Goal: Transaction & Acquisition: Purchase product/service

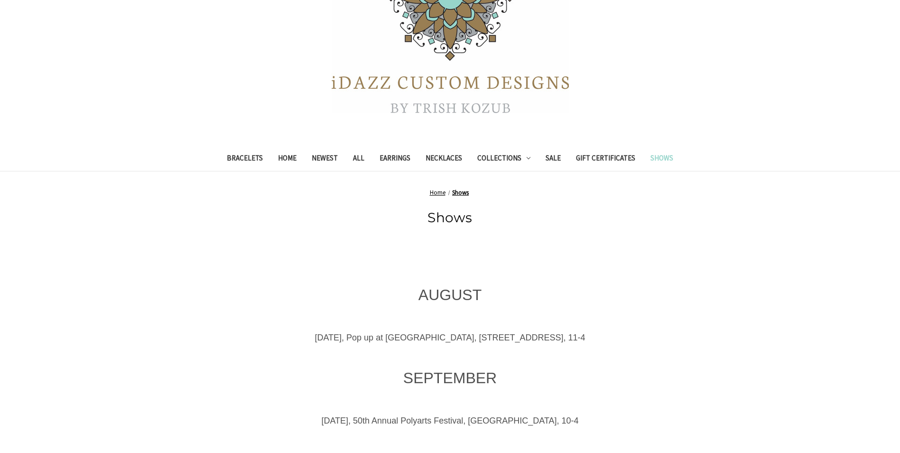
scroll to position [185, 0]
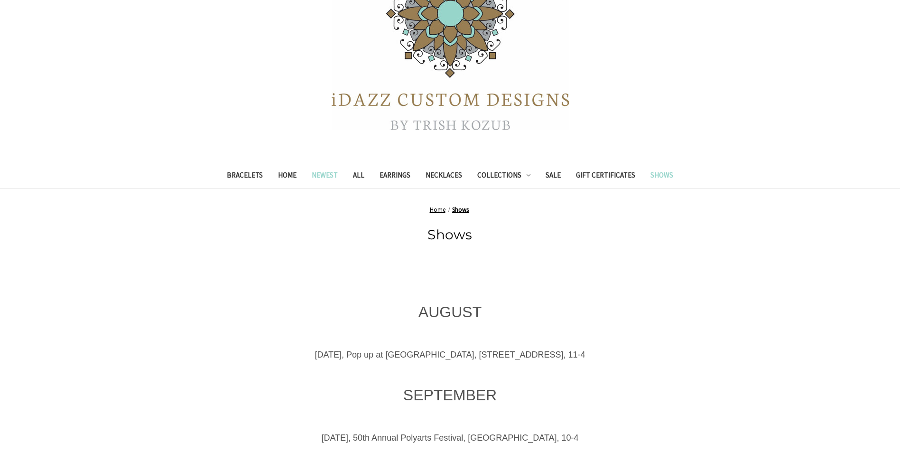
click at [319, 174] on link "Newest" at bounding box center [324, 176] width 41 height 23
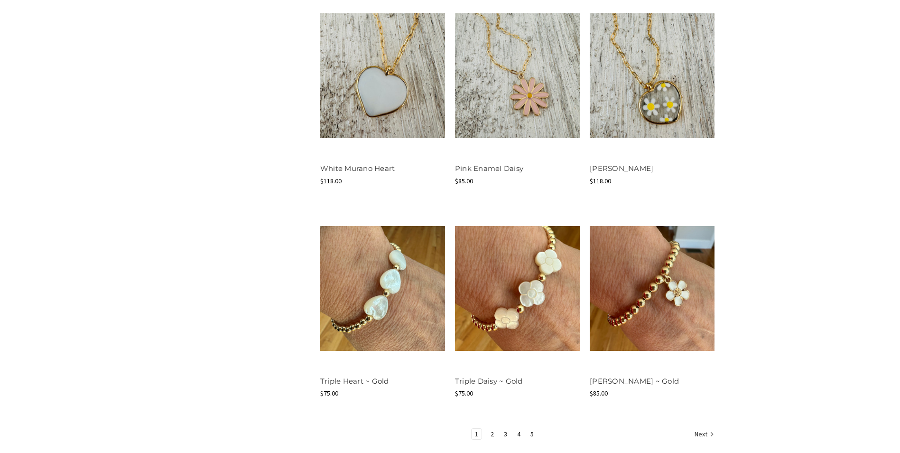
scroll to position [950, 0]
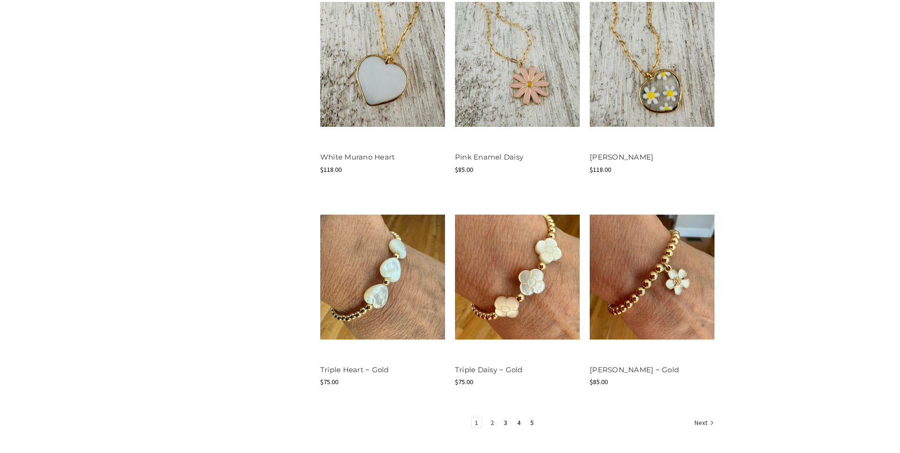
click at [492, 421] on link "2" at bounding box center [492, 422] width 10 height 10
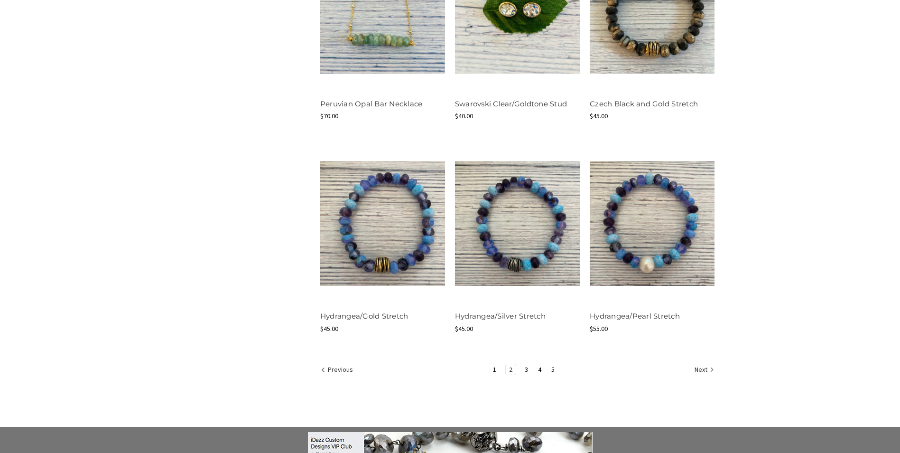
scroll to position [1006, 0]
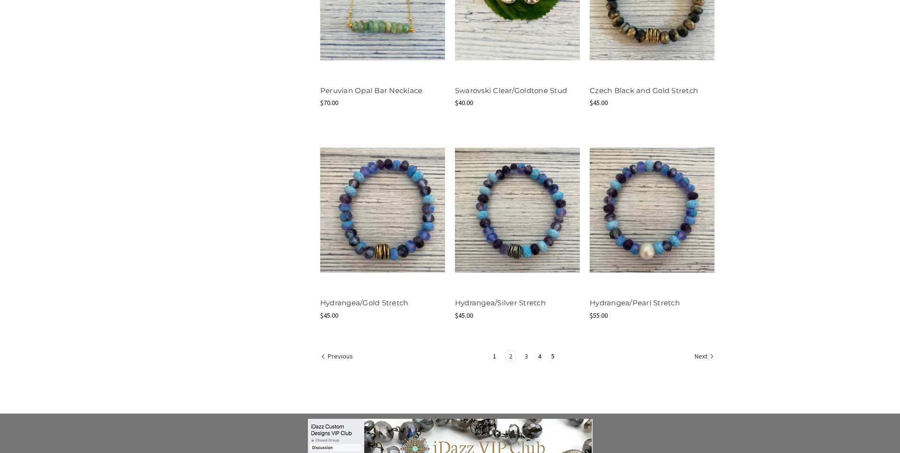
click at [527, 353] on link "3" at bounding box center [526, 356] width 10 height 10
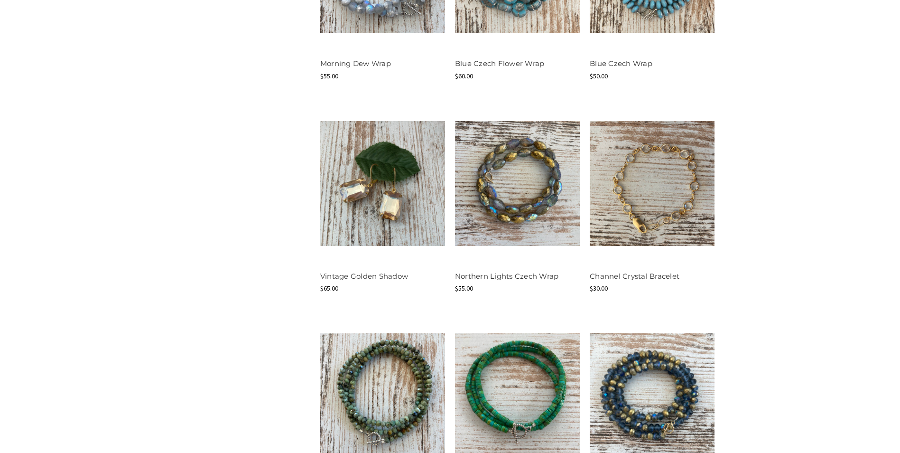
scroll to position [817, 0]
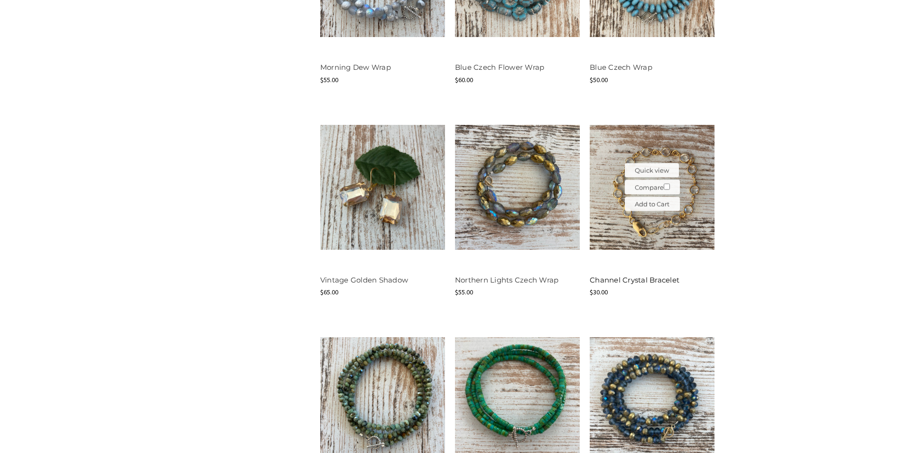
click at [630, 281] on link "Channel Crystal Bracelet" at bounding box center [635, 279] width 90 height 9
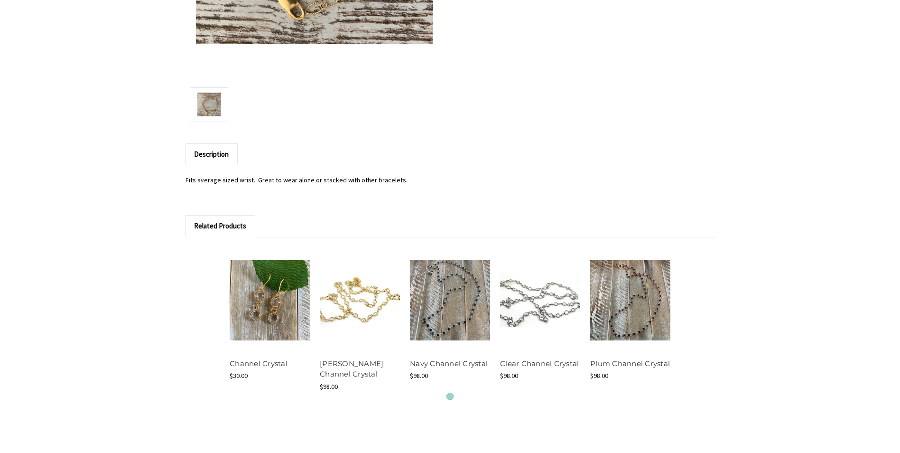
scroll to position [569, 0]
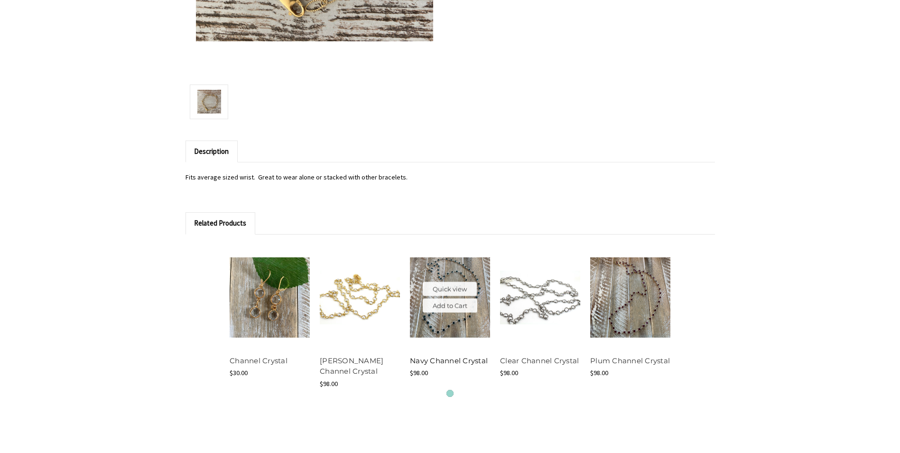
click at [453, 361] on link "Navy Channel Crystal" at bounding box center [449, 360] width 78 height 9
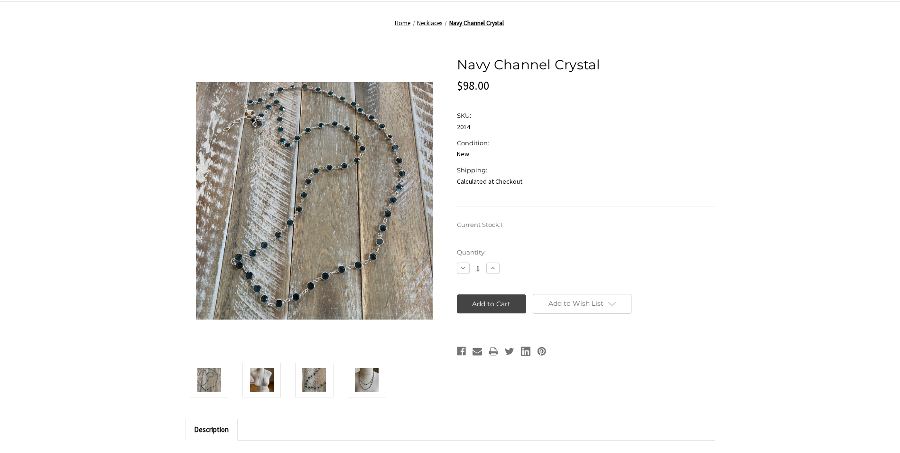
scroll to position [285, 0]
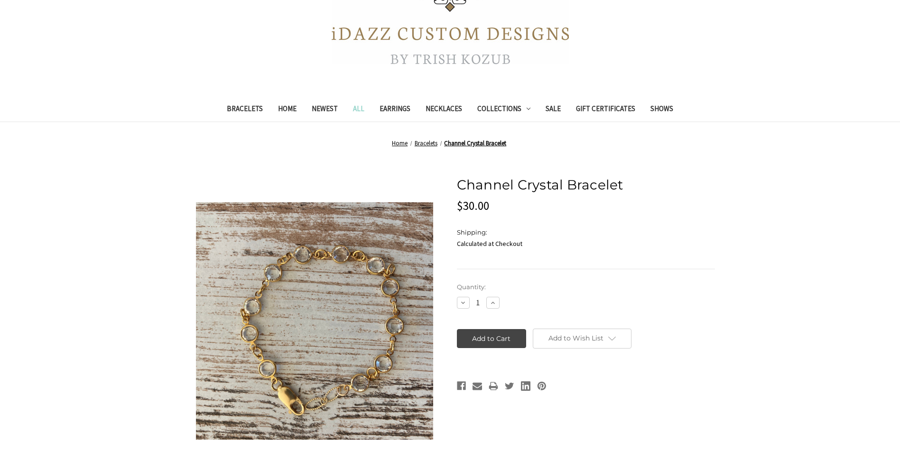
scroll to position [166, 0]
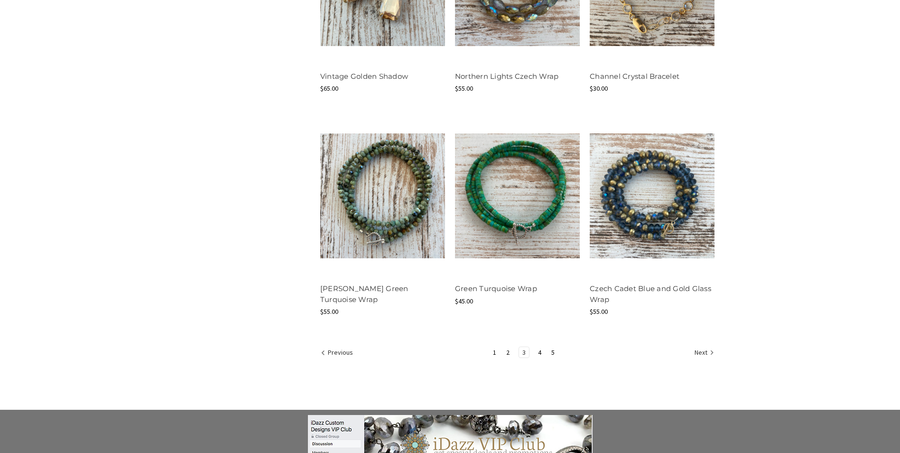
scroll to position [1021, 0]
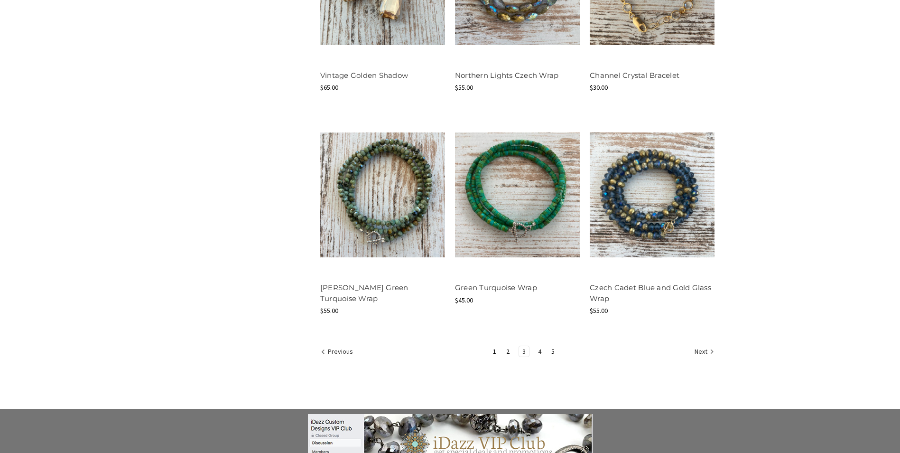
click at [539, 348] on link "4" at bounding box center [540, 351] width 10 height 10
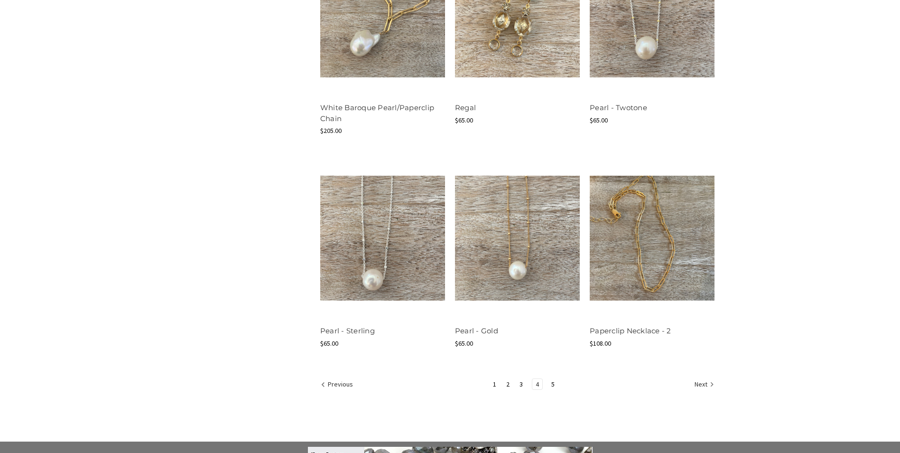
scroll to position [1091, 0]
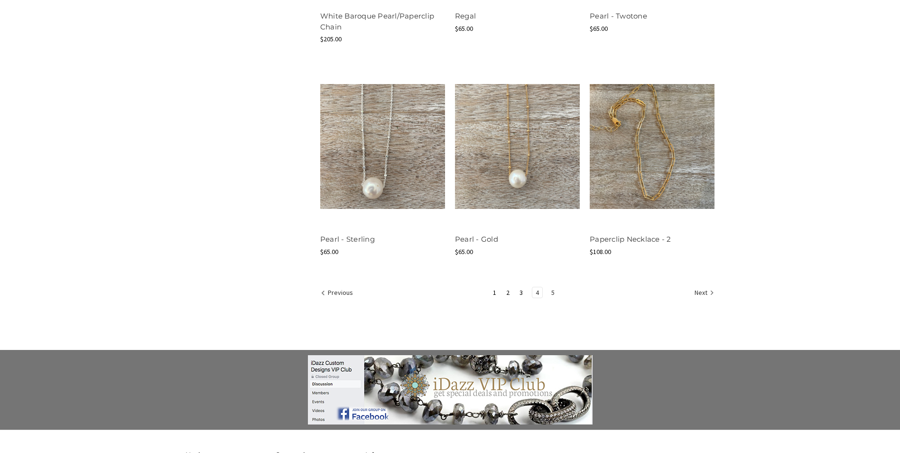
click at [550, 291] on link "5" at bounding box center [553, 292] width 10 height 10
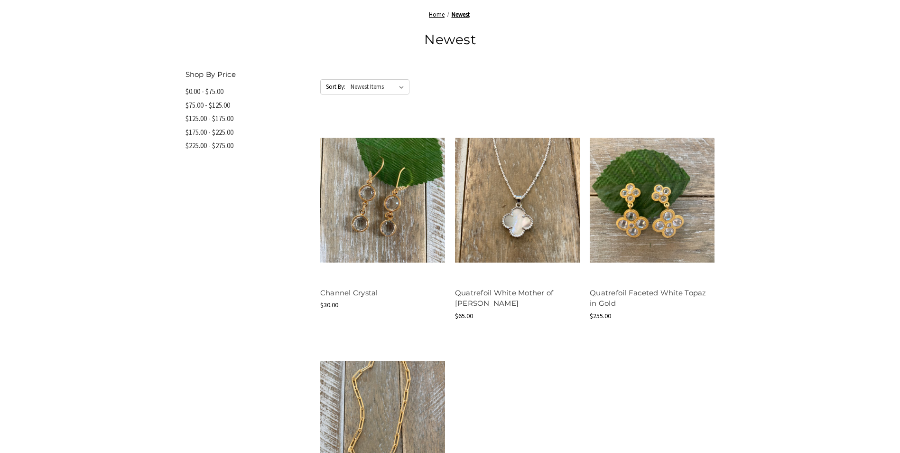
scroll to position [190, 0]
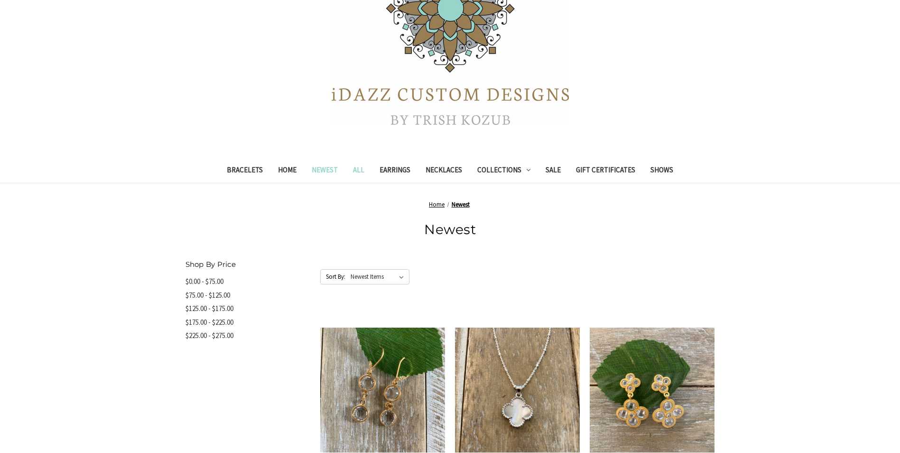
click at [360, 172] on link "All" at bounding box center [358, 170] width 27 height 23
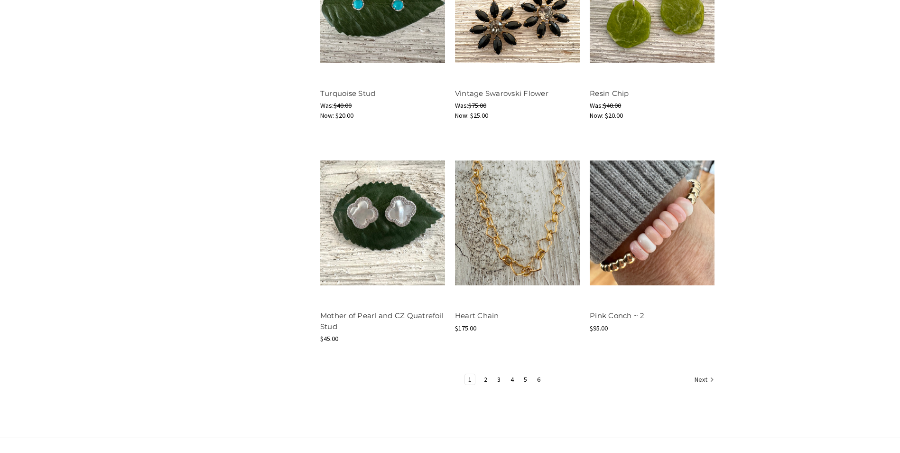
scroll to position [965, 0]
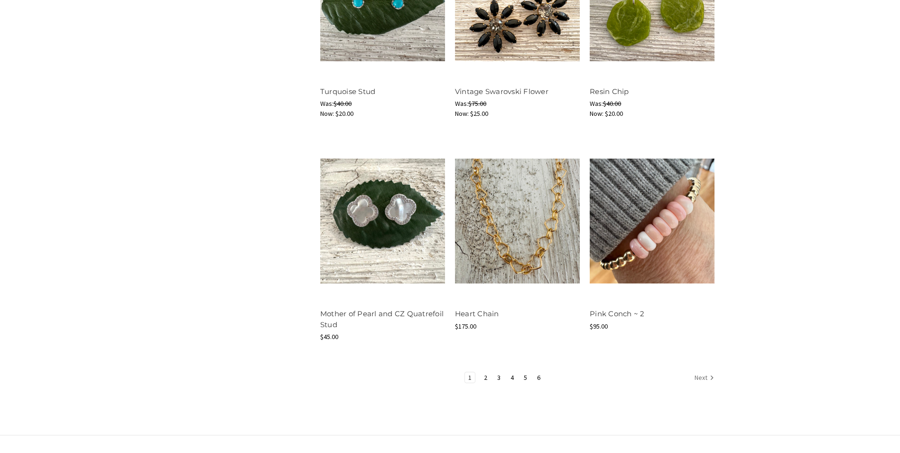
click at [701, 381] on link "Next" at bounding box center [702, 378] width 23 height 12
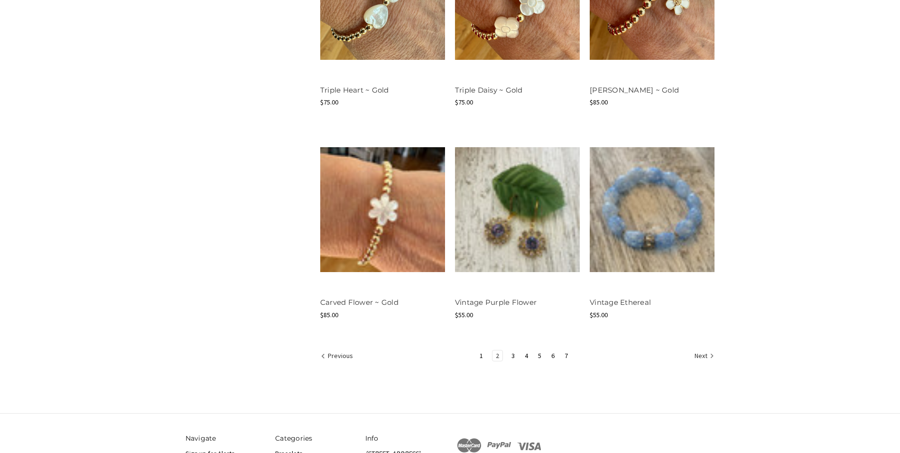
scroll to position [1054, 0]
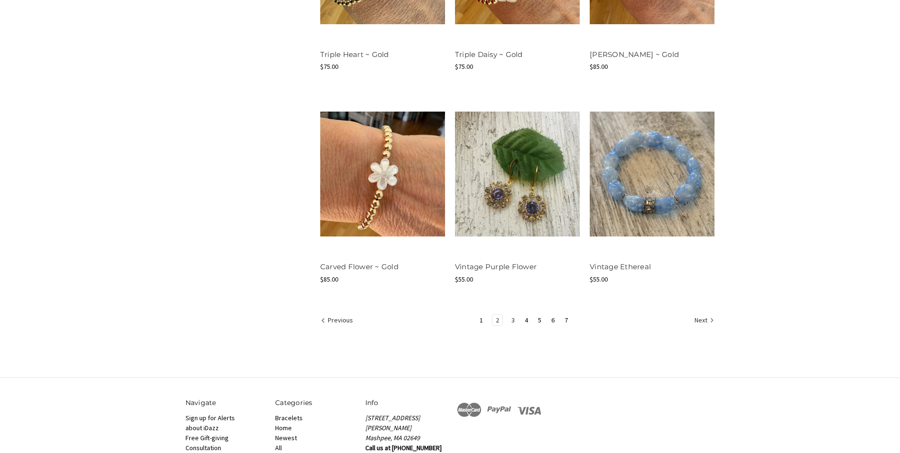
click at [513, 318] on link "3" at bounding box center [513, 320] width 10 height 10
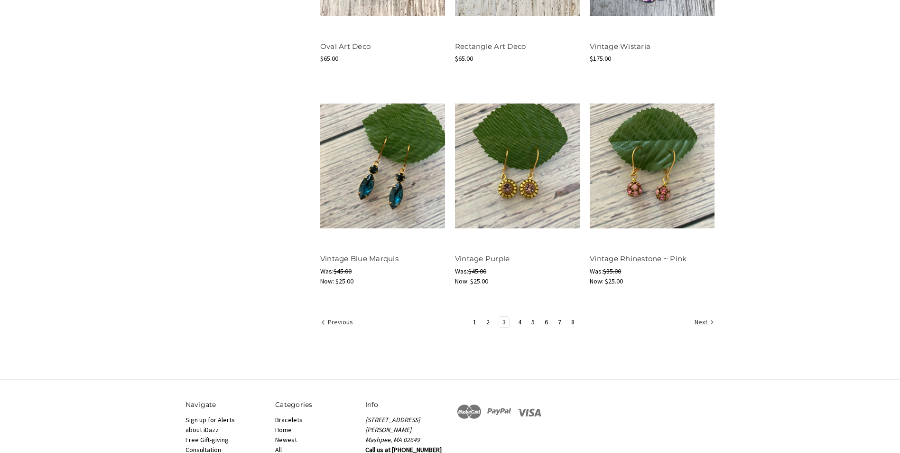
scroll to position [1143, 0]
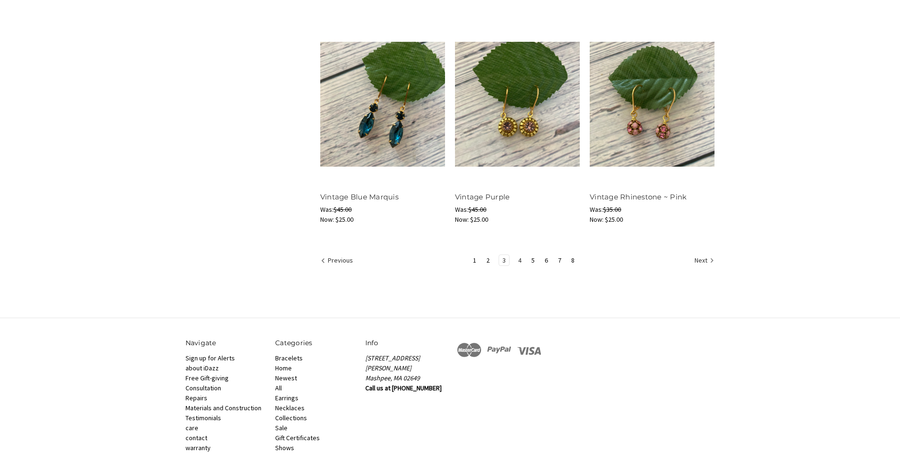
click at [518, 256] on link "4" at bounding box center [520, 260] width 10 height 10
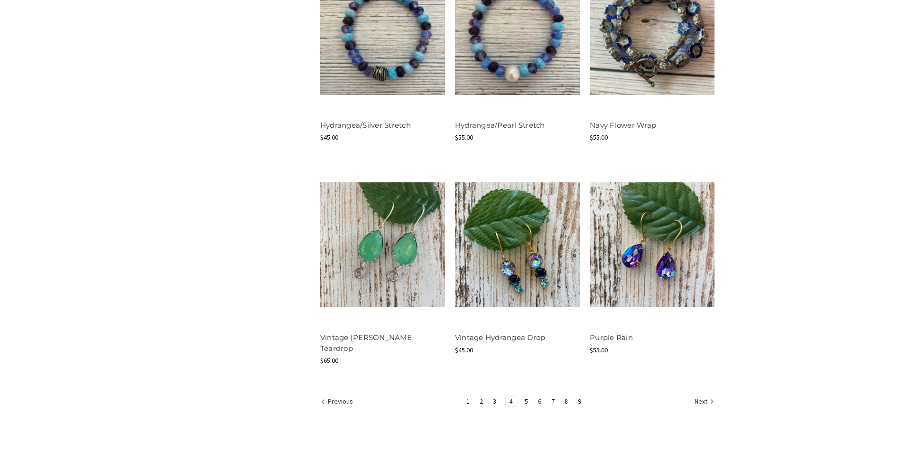
scroll to position [1022, 0]
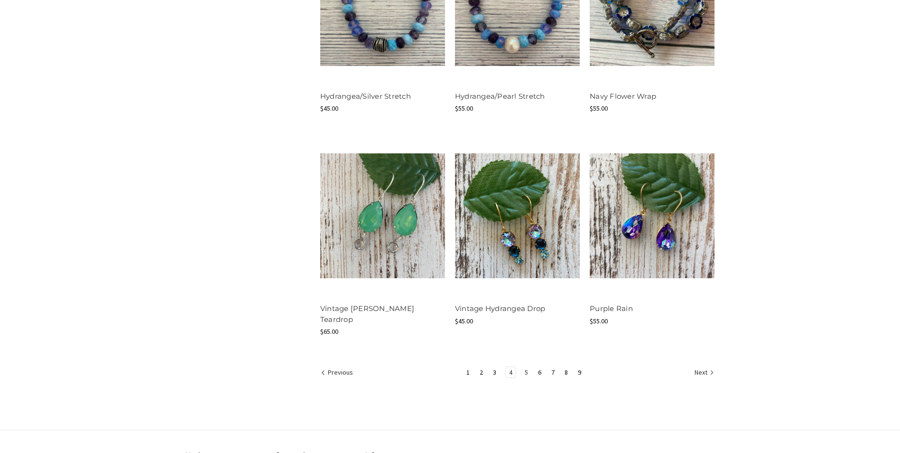
click at [526, 367] on link "5" at bounding box center [526, 372] width 10 height 10
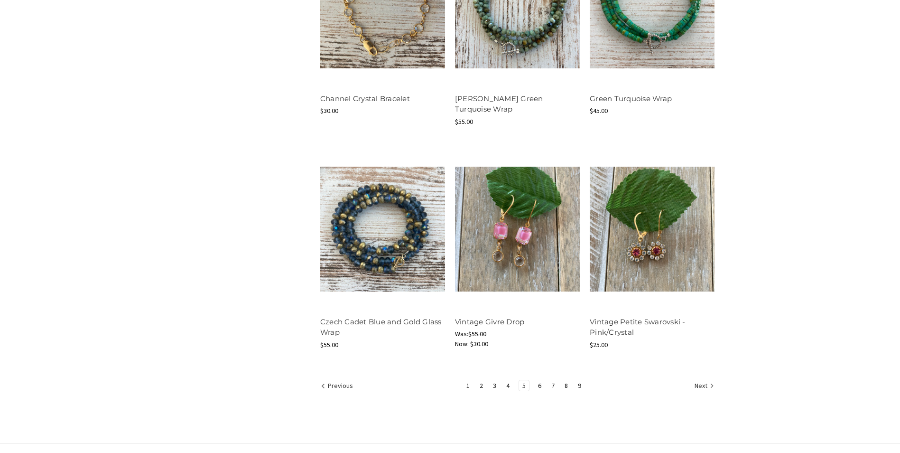
scroll to position [1042, 0]
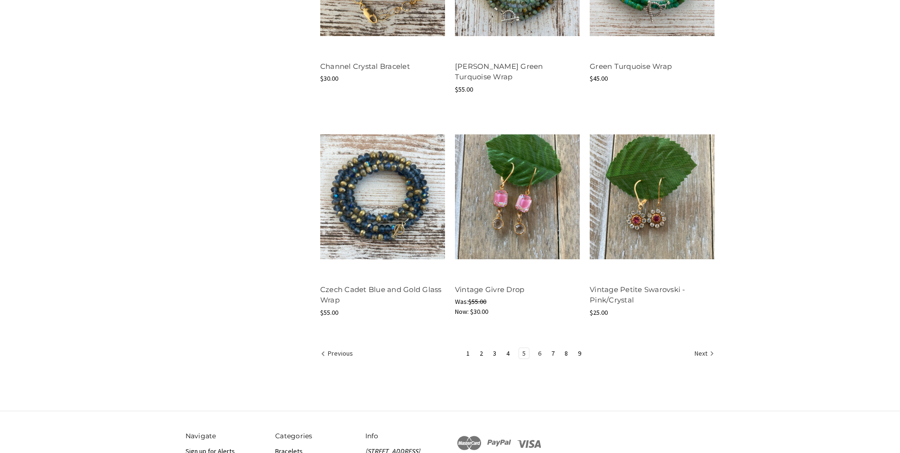
click at [539, 348] on link "6" at bounding box center [540, 353] width 10 height 10
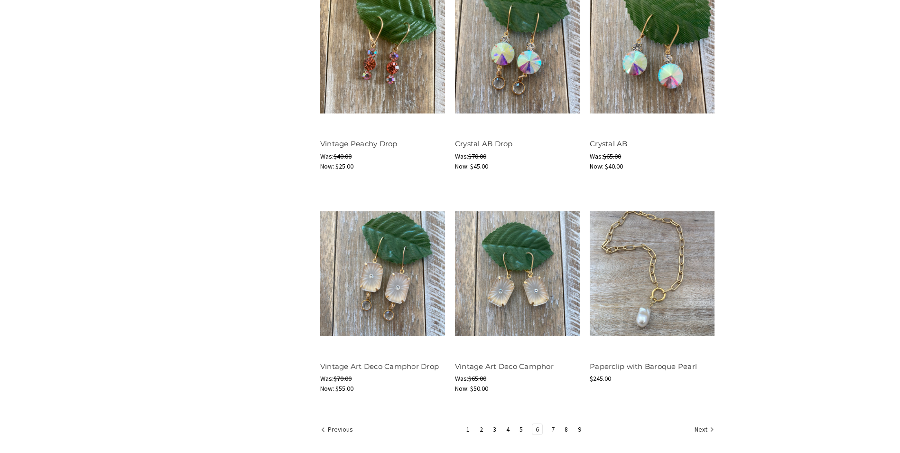
scroll to position [1091, 0]
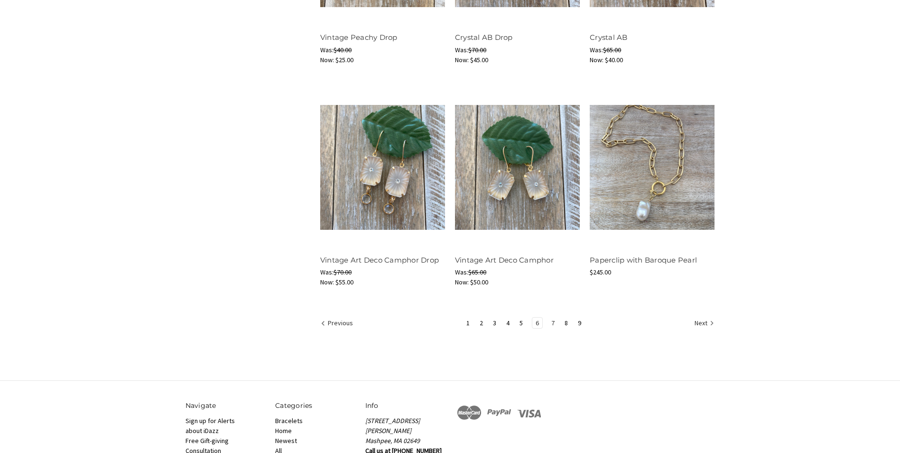
click at [549, 321] on link "7" at bounding box center [553, 322] width 10 height 10
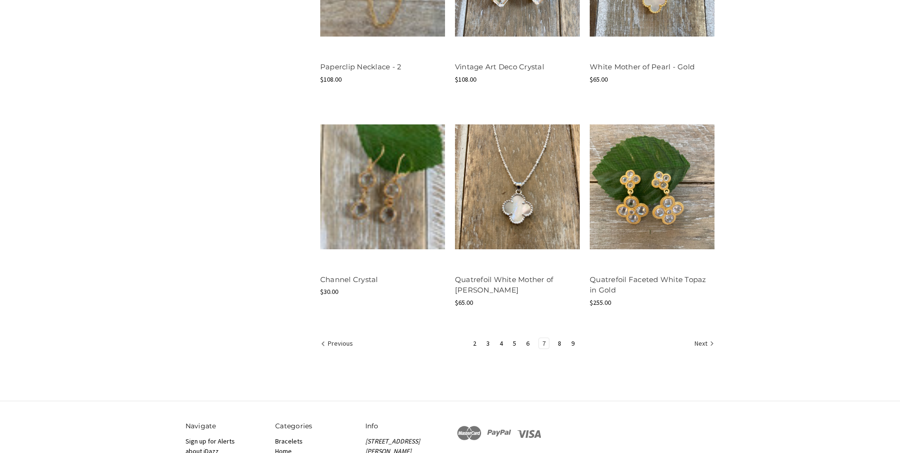
scroll to position [1065, 0]
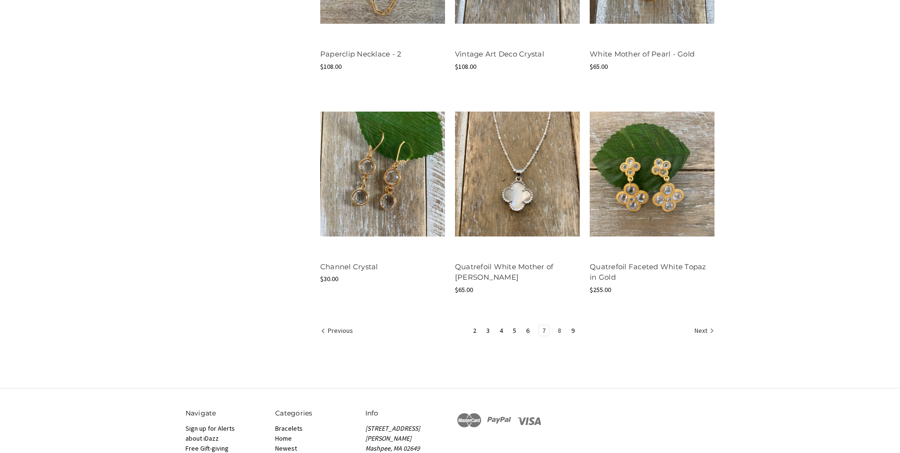
click at [556, 332] on link "8" at bounding box center [560, 330] width 10 height 10
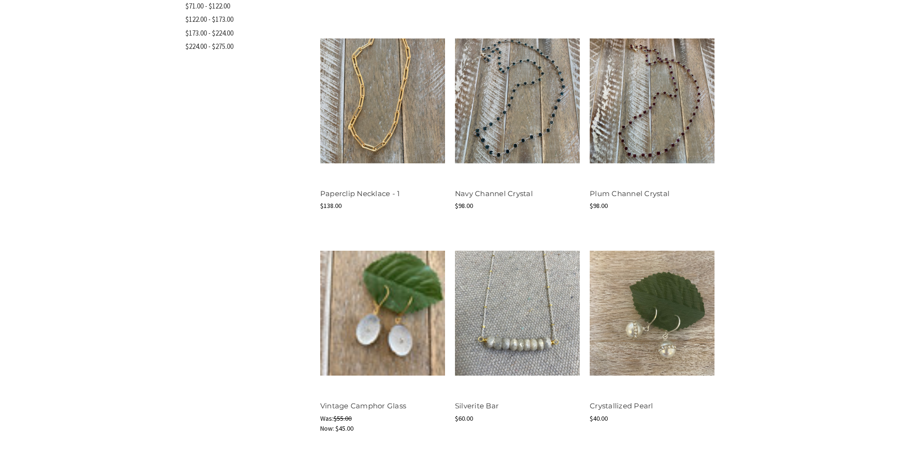
scroll to position [474, 0]
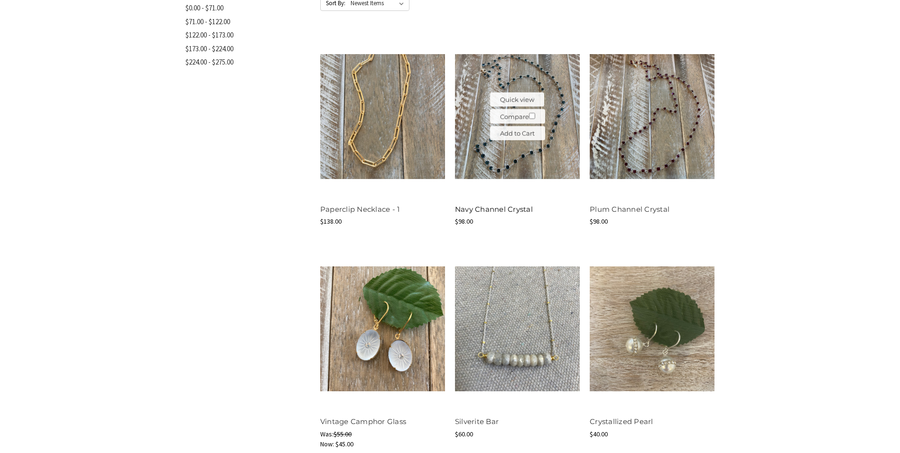
click at [490, 212] on link "Navy Channel Crystal" at bounding box center [494, 208] width 78 height 9
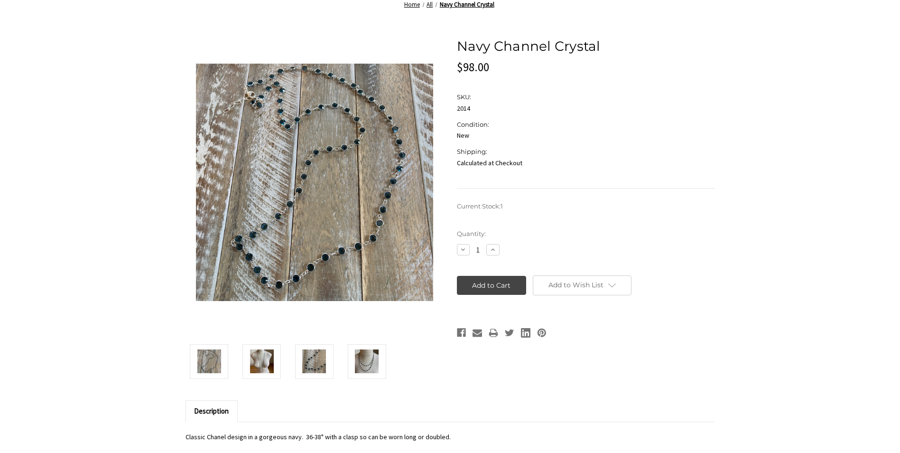
scroll to position [380, 0]
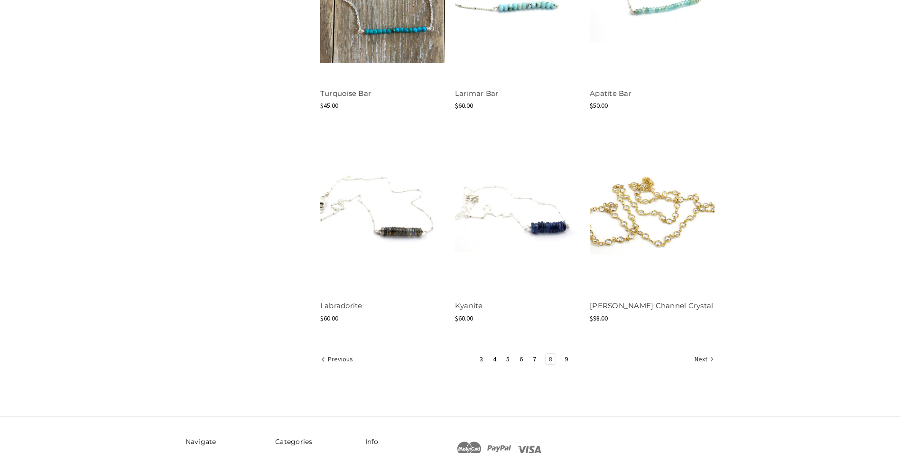
scroll to position [1044, 0]
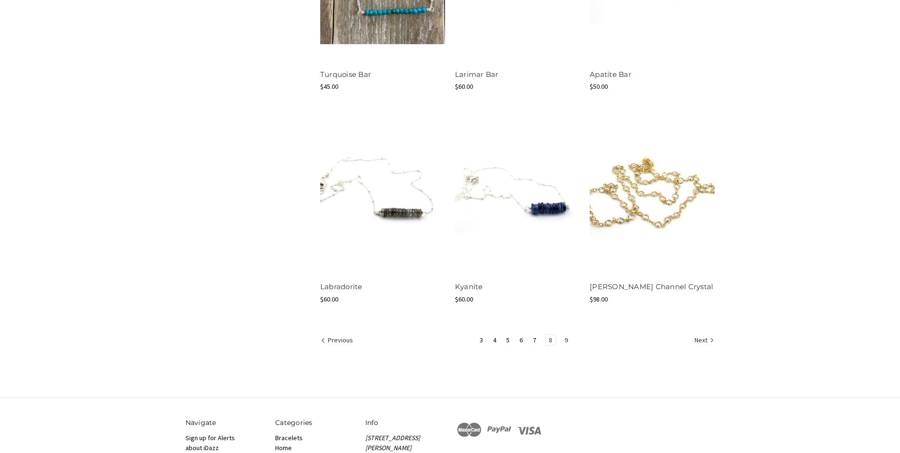
click at [561, 340] on link "9" at bounding box center [566, 339] width 10 height 10
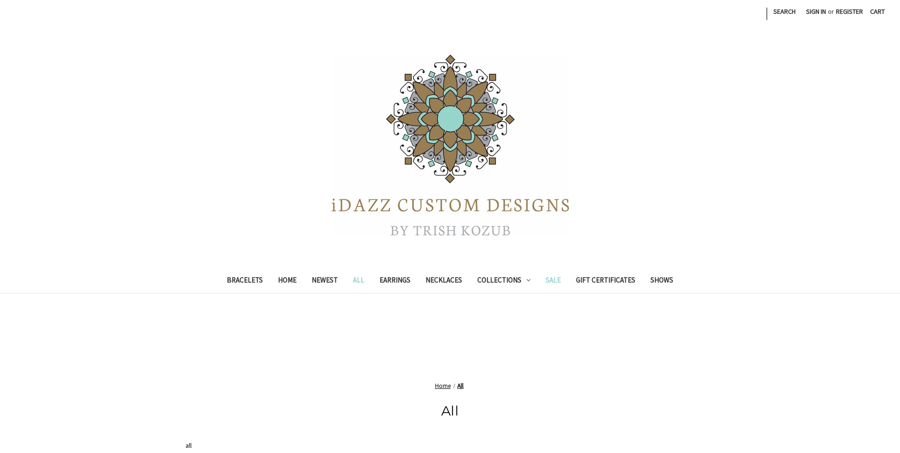
click at [555, 279] on link "Sale" at bounding box center [553, 280] width 30 height 23
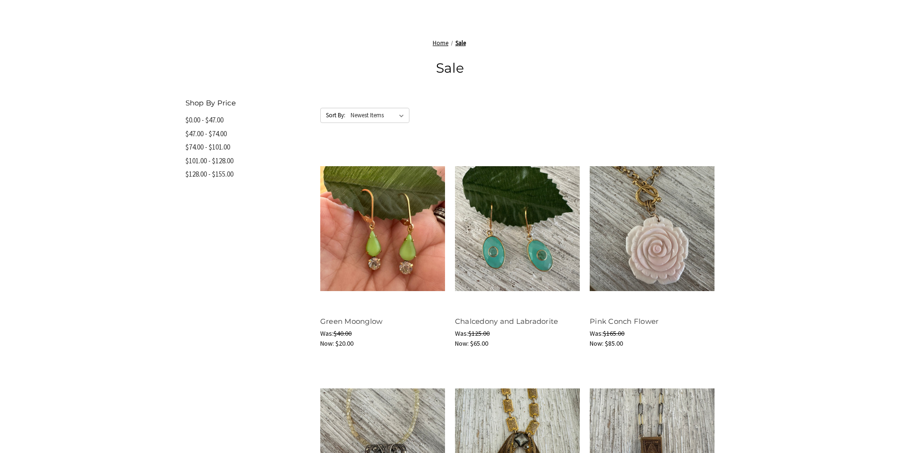
scroll to position [474, 0]
